Goal: Task Accomplishment & Management: Manage account settings

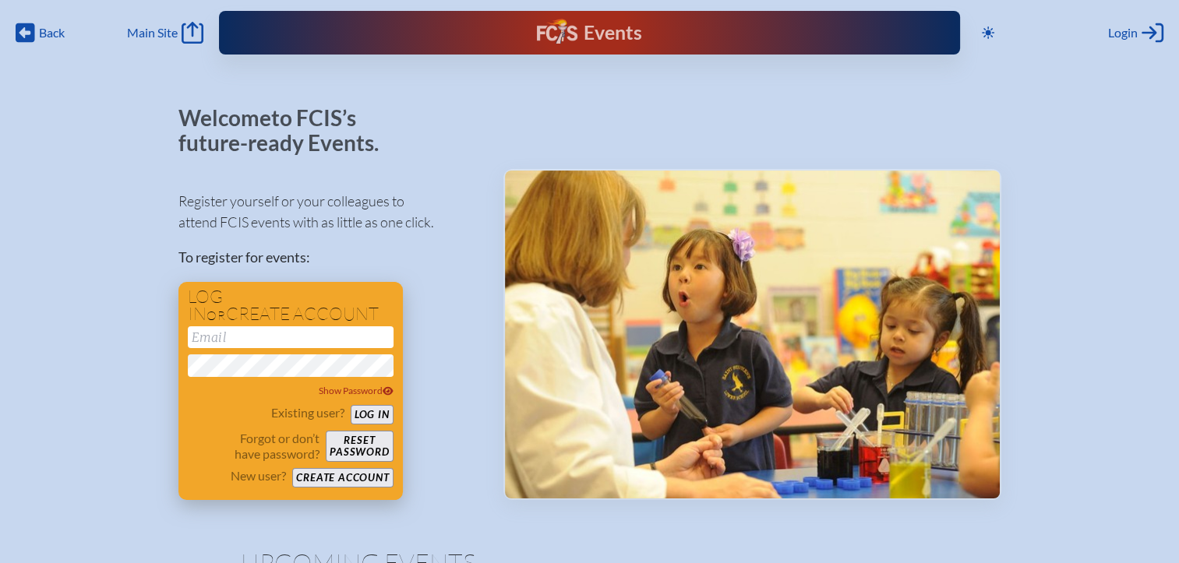
type input "[EMAIL_ADDRESS][DOMAIN_NAME]"
drag, startPoint x: 368, startPoint y: 411, endPoint x: 382, endPoint y: 394, distance: 22.1
click at [368, 411] on button "Log in" at bounding box center [372, 414] width 43 height 19
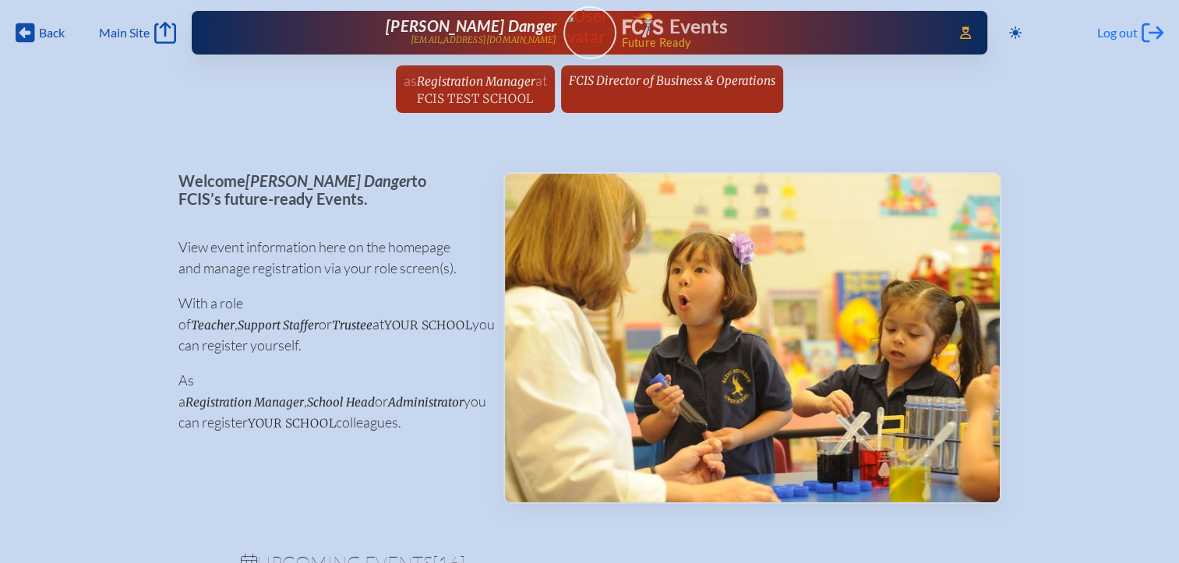
click at [1100, 30] on span "Log out" at bounding box center [1117, 33] width 41 height 16
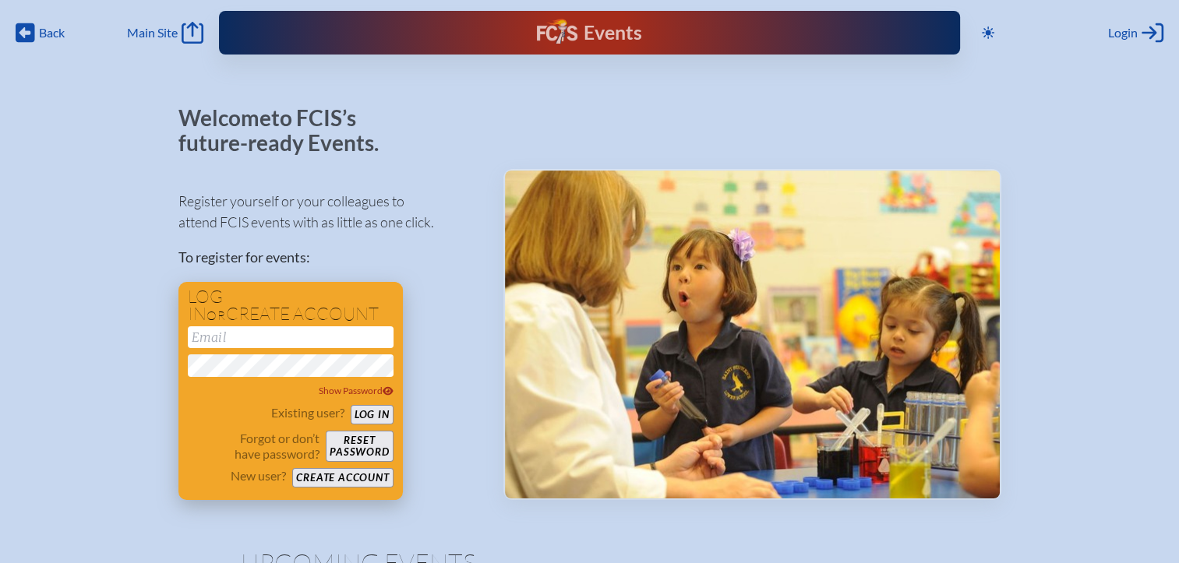
type input "[EMAIL_ADDRESS][DOMAIN_NAME]"
click at [386, 407] on button "Log in" at bounding box center [372, 414] width 43 height 19
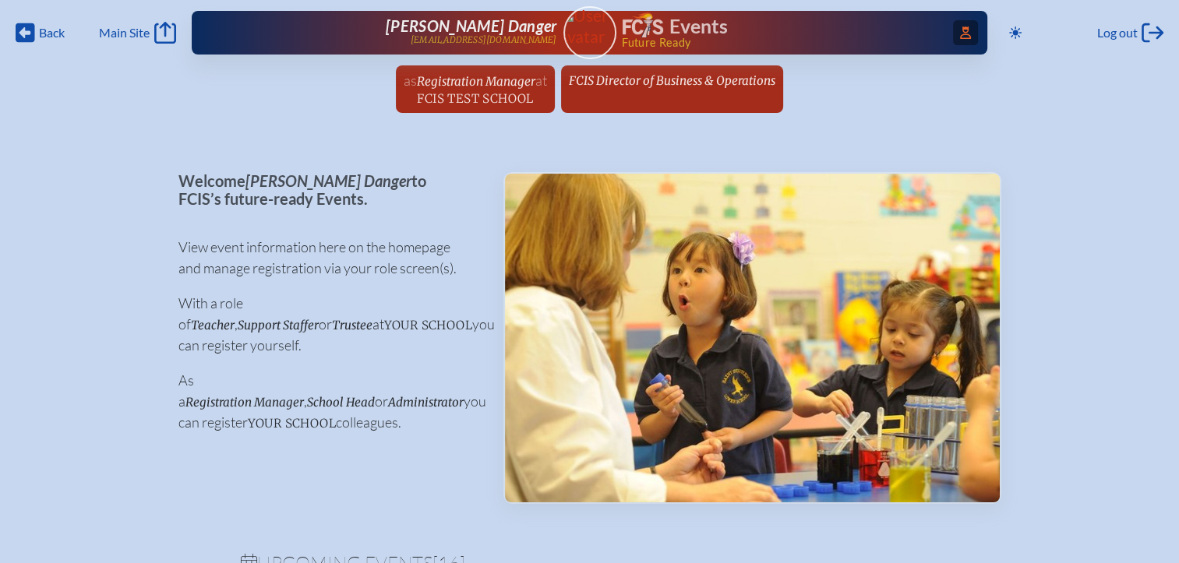
click at [960, 30] on icon "Access Users..." at bounding box center [965, 32] width 11 height 12
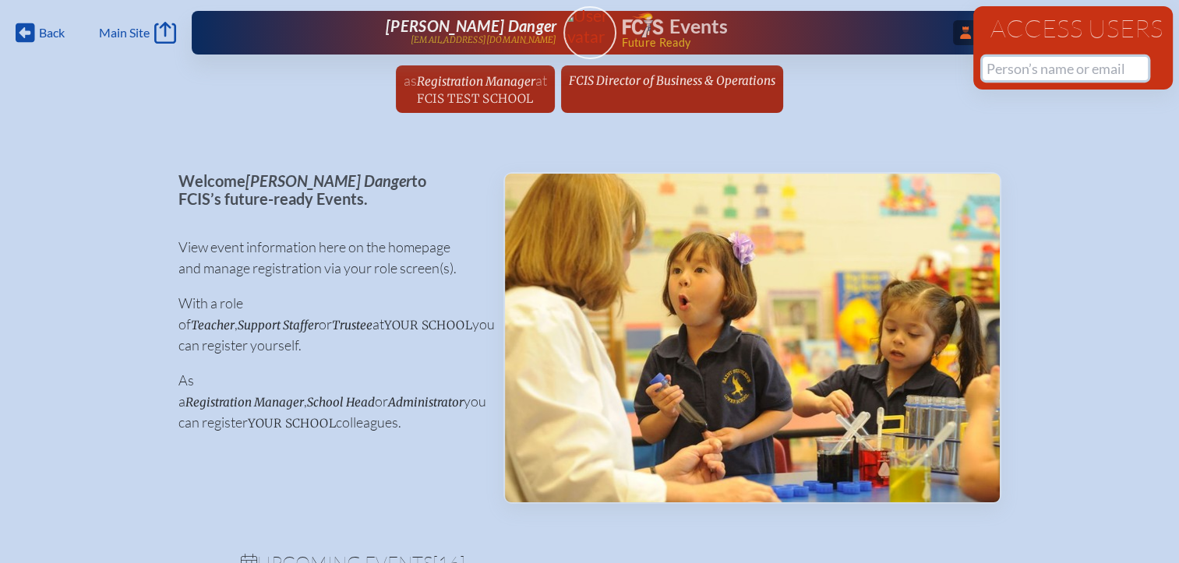
click at [1028, 72] on input "text" at bounding box center [1064, 68] width 165 height 23
paste input "Kory Gallagher"
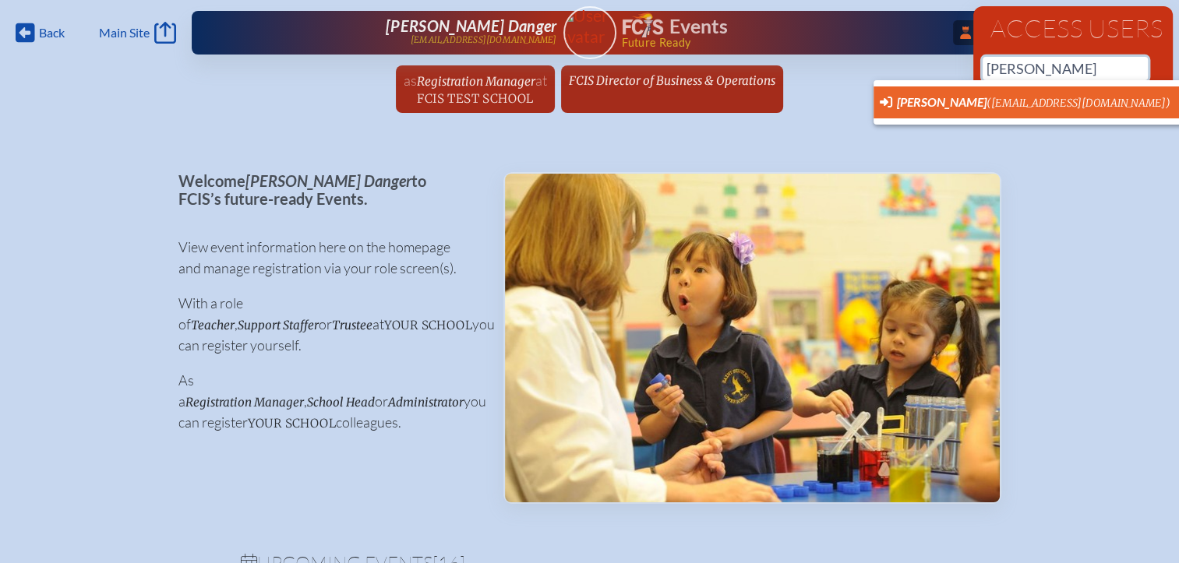
scroll to position [0, 12]
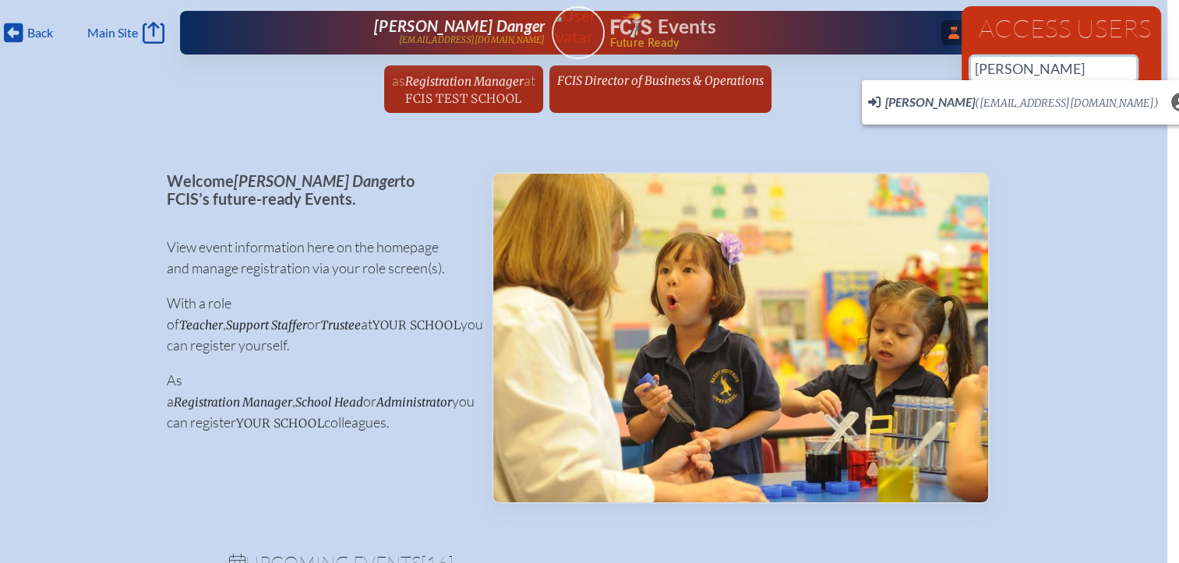
type input "Kory Gallagher"
